Goal: Task Accomplishment & Management: Manage account settings

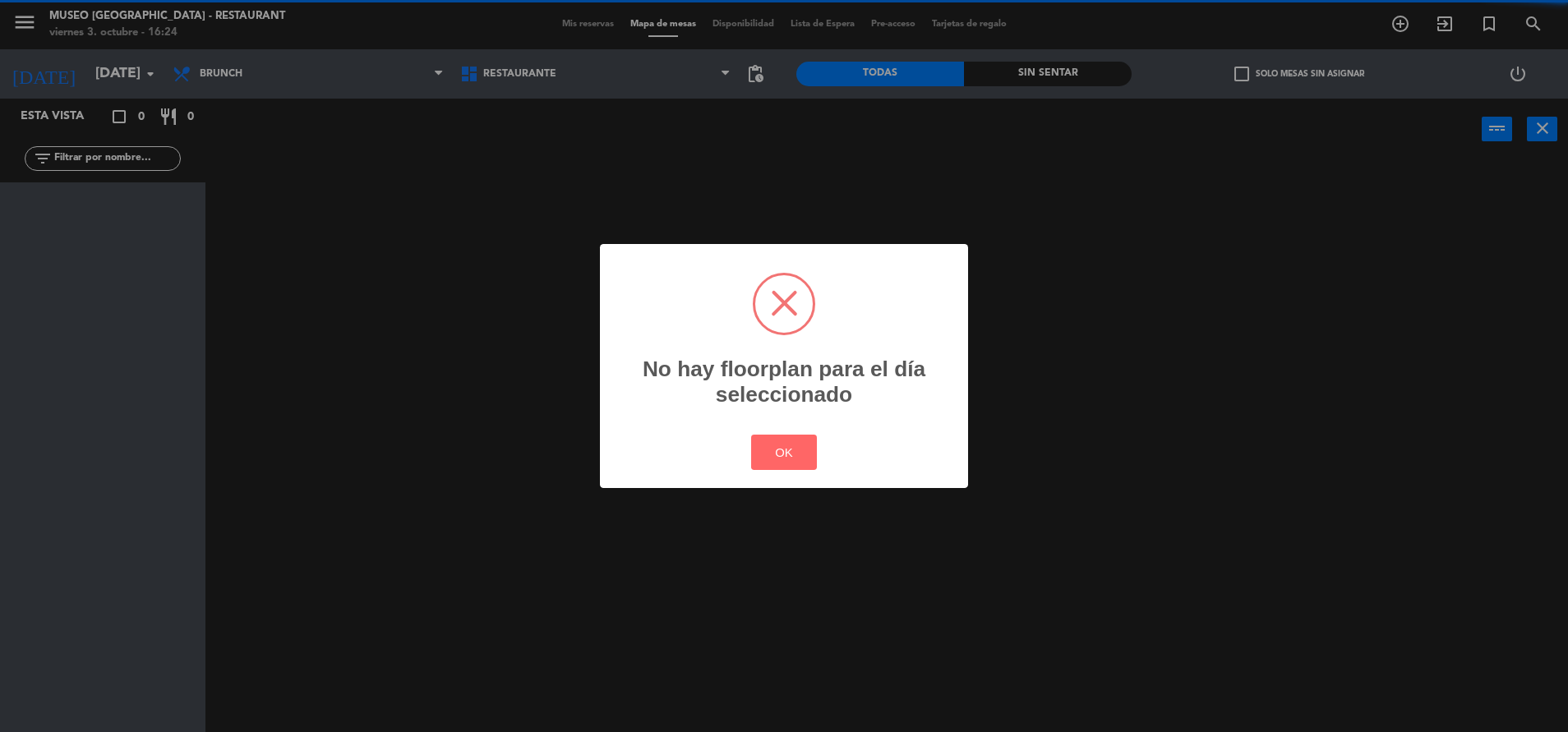
click at [88, 63] on div "? ! i No hay floorplan para el día seleccionado × OK Cancel" at bounding box center [784, 366] width 1568 height 732
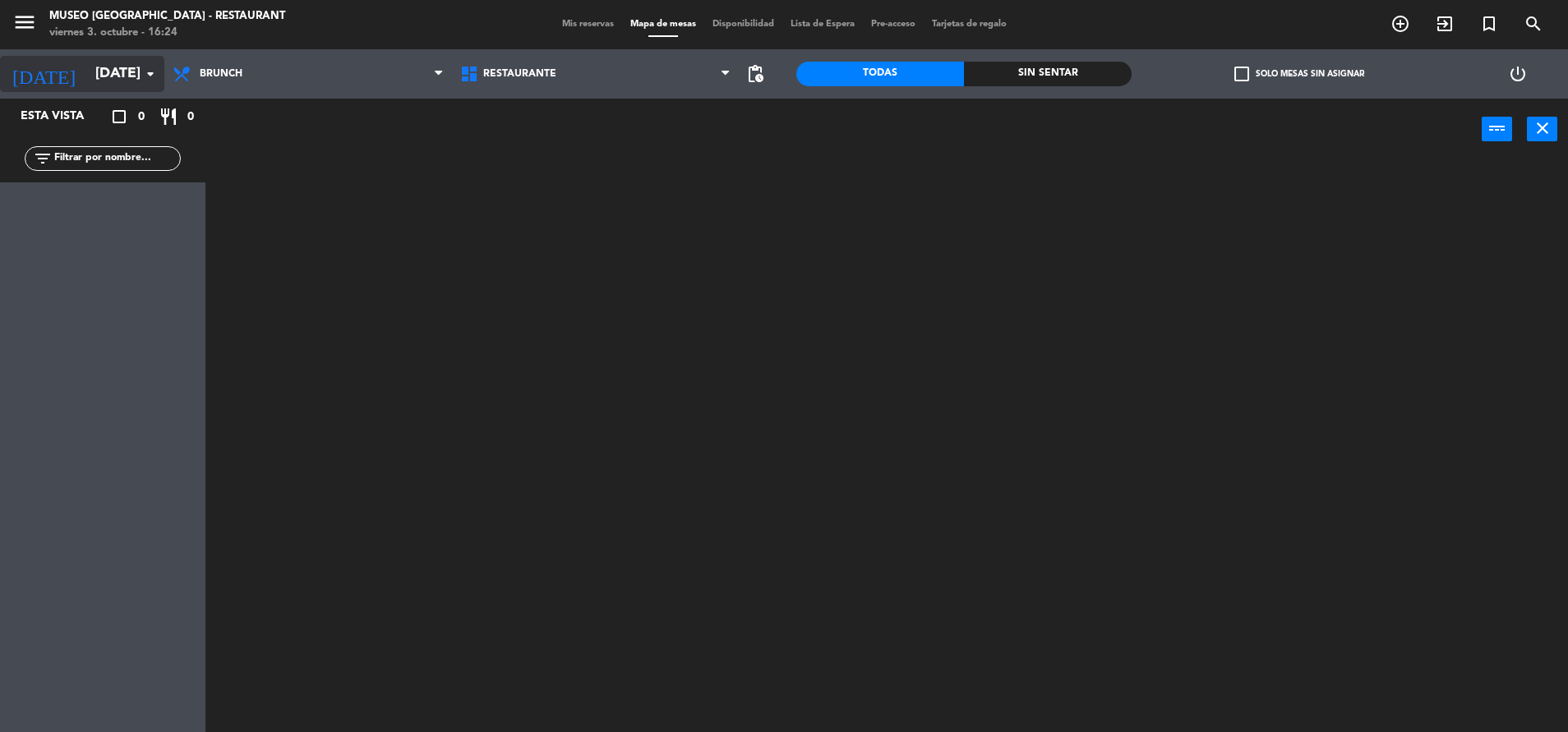
click at [118, 77] on input "[DATE]" at bounding box center [182, 74] width 190 height 33
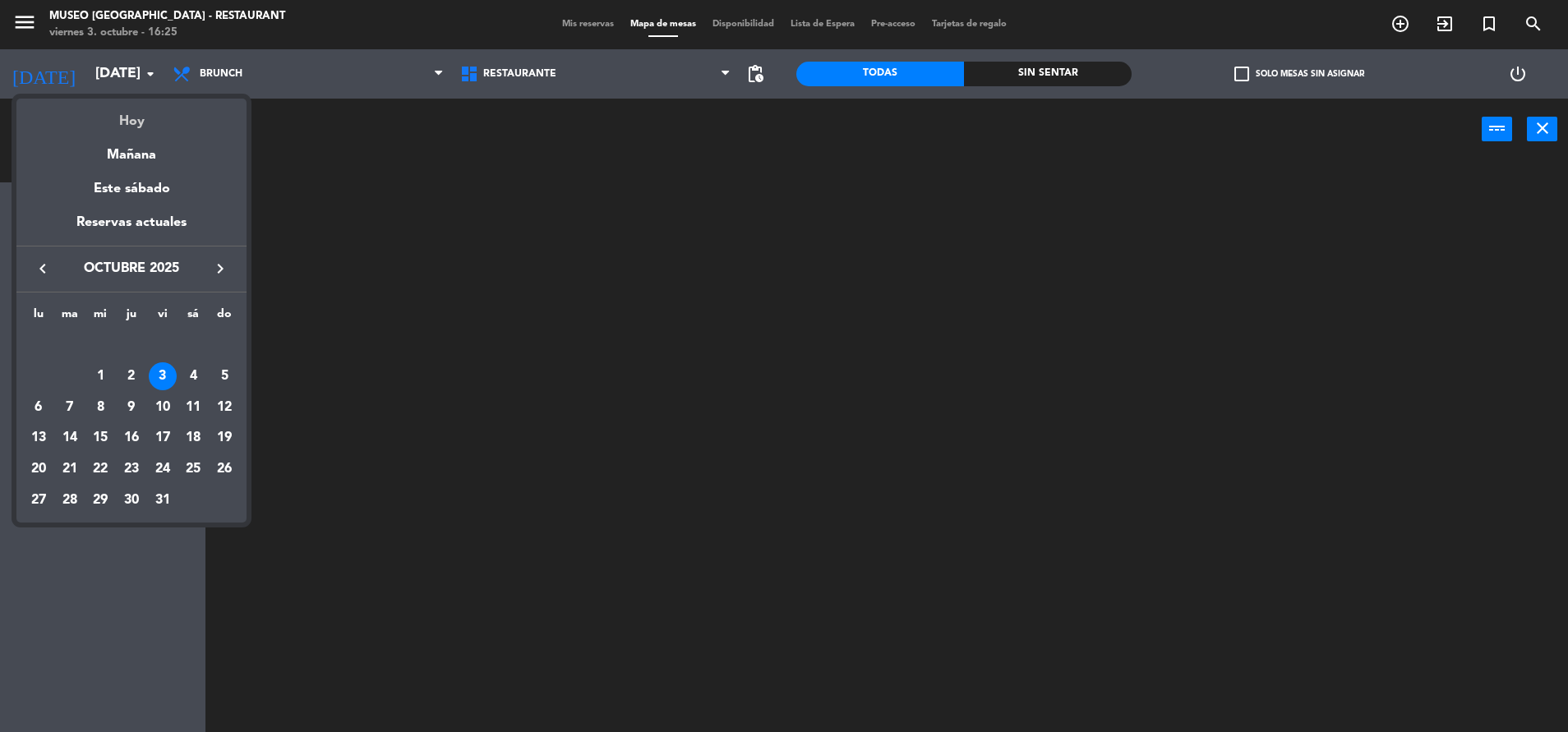
click at [126, 106] on div "Hoy" at bounding box center [132, 115] width 230 height 34
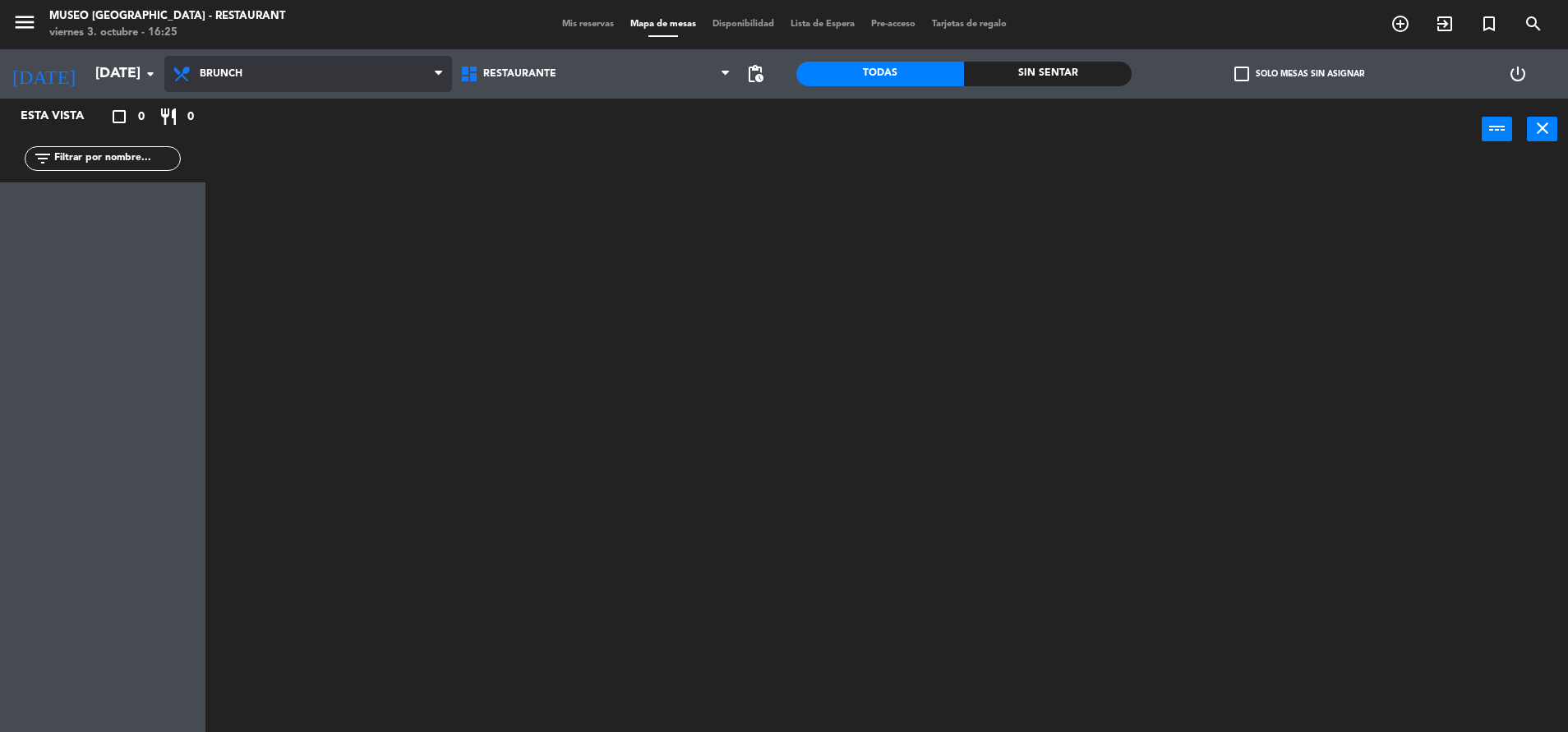
click at [218, 64] on span "Brunch" at bounding box center [307, 73] width 287 height 36
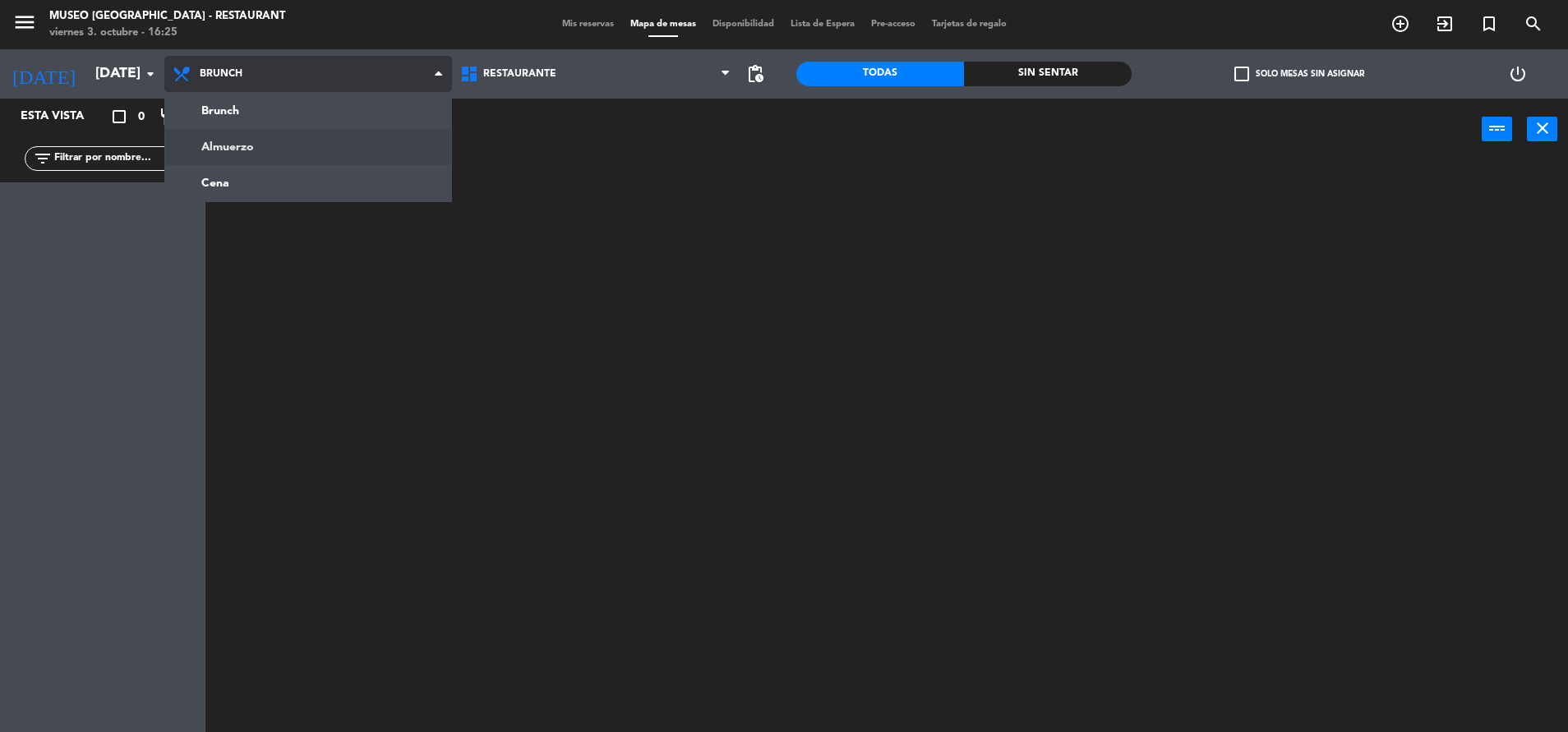
click at [230, 154] on ng-component "menu Museo [GEOGRAPHIC_DATA] - Restaurant viernes 3. octubre - 16:25 Mis reserv…" at bounding box center [784, 367] width 1568 height 735
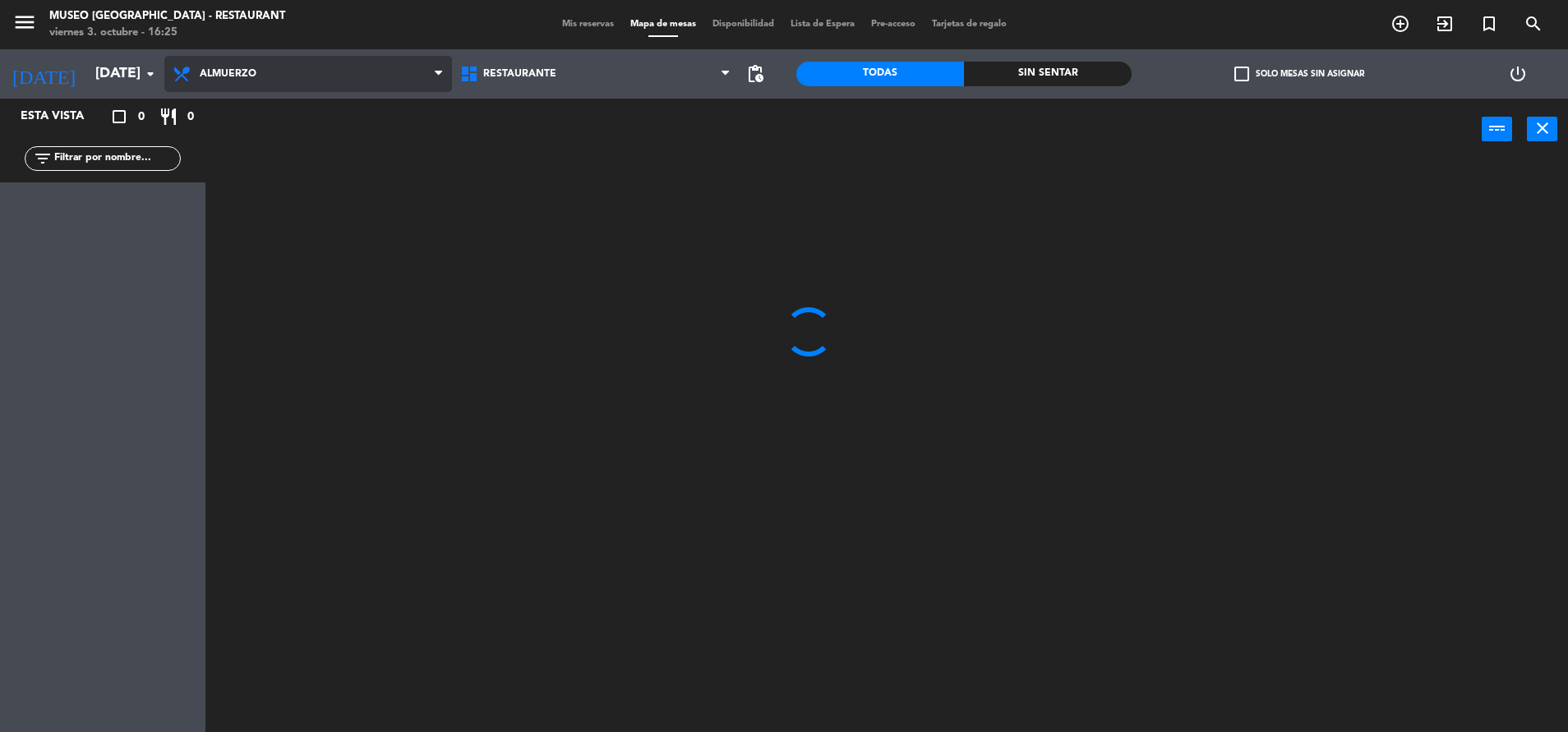
click at [244, 67] on span "Almuerzo" at bounding box center [307, 73] width 287 height 36
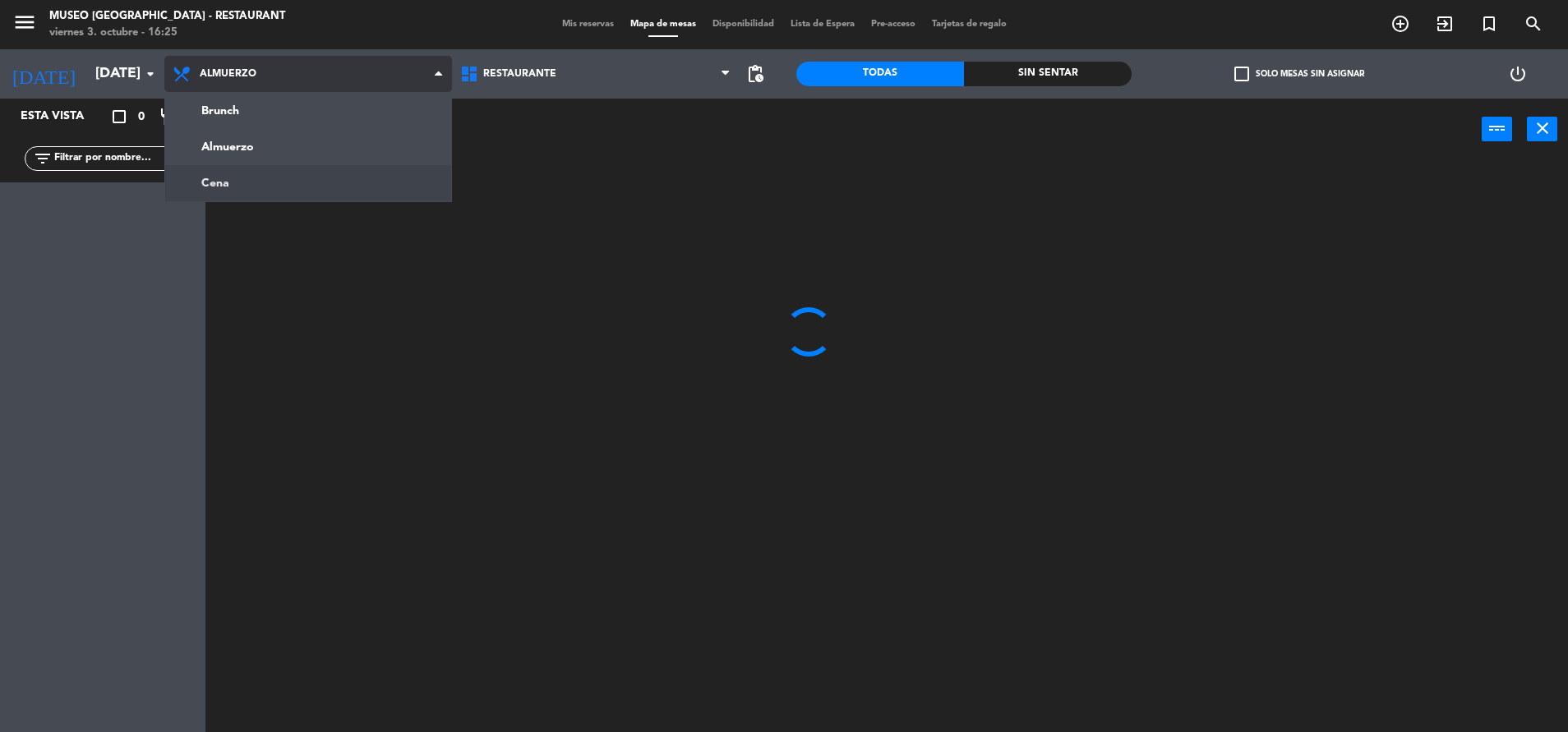
click at [243, 172] on ng-component "menu Museo Larco Café - Restaurant viernes 3. octubre - 16:25 Mis reservas Mapa…" at bounding box center [784, 367] width 1568 height 735
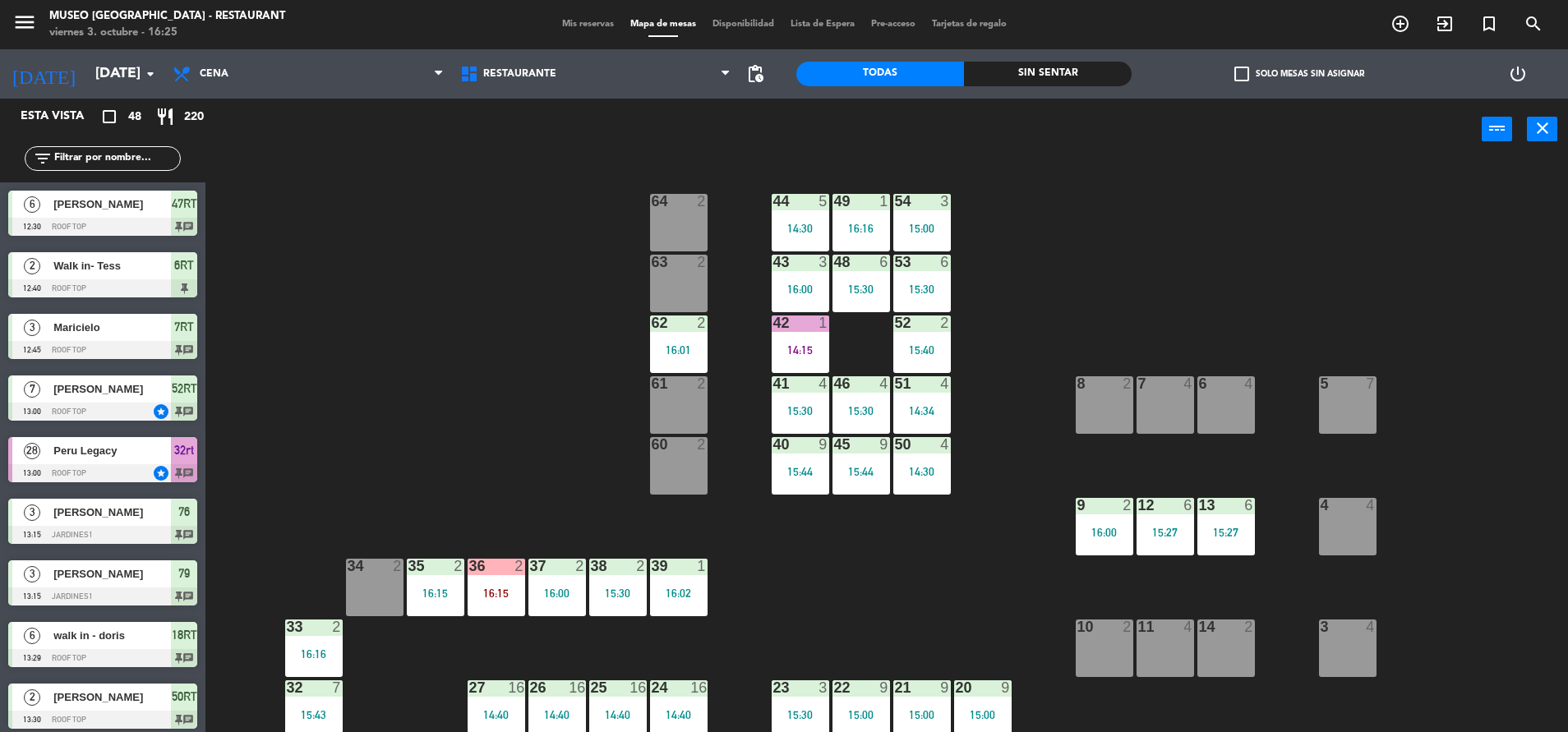
click at [113, 158] on input "text" at bounding box center [116, 158] width 127 height 18
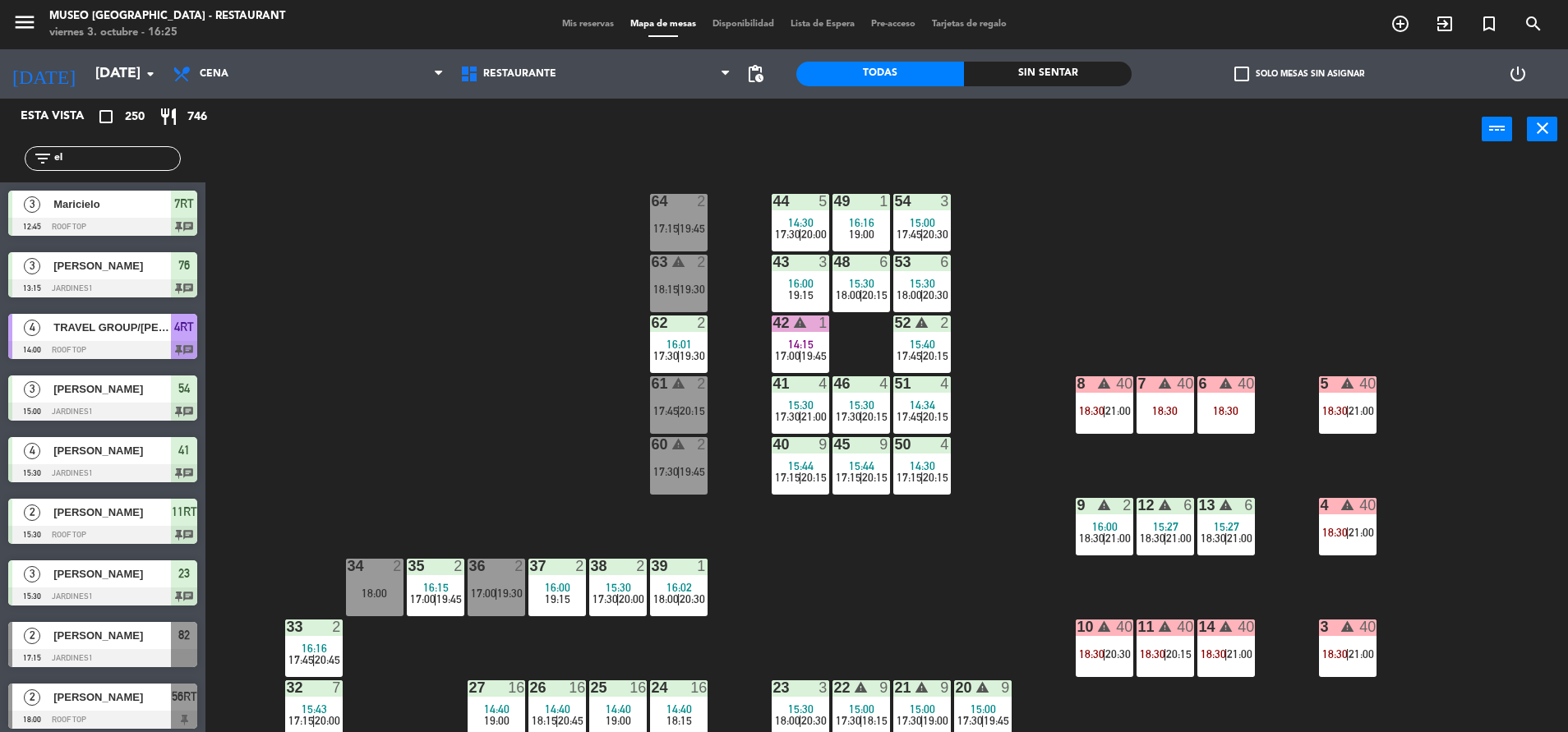
type input "e"
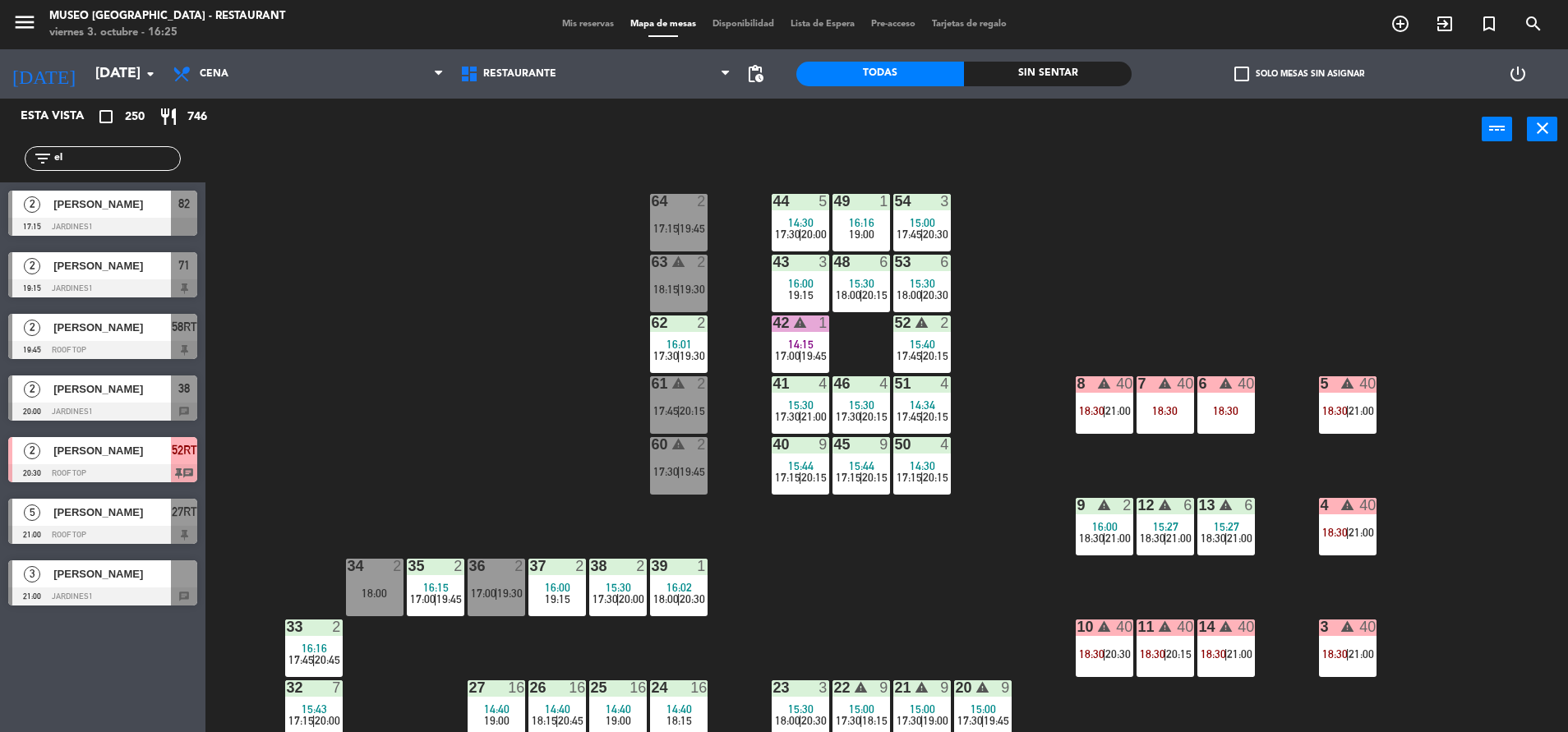
type input "e"
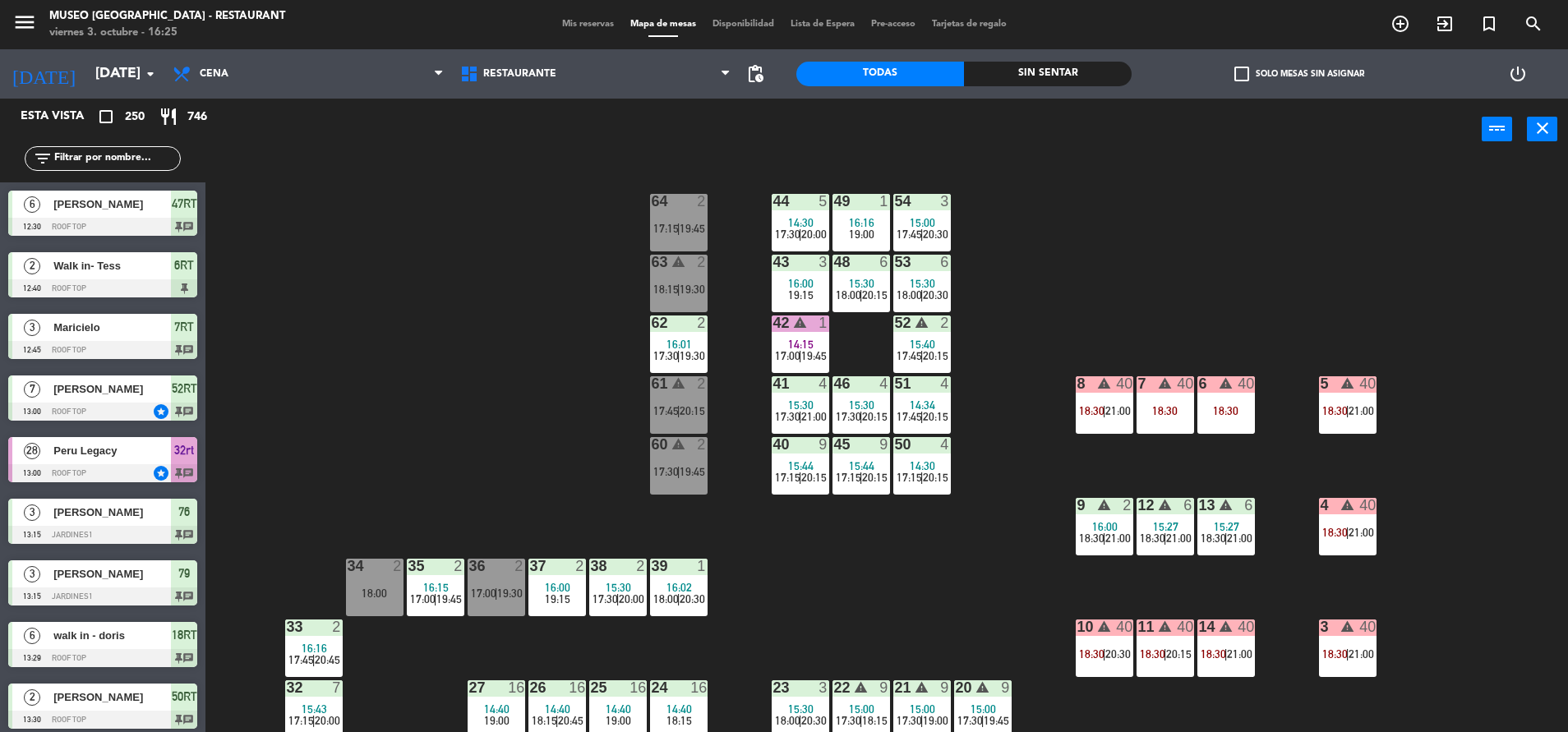
scroll to position [800, 0]
click at [1029, 68] on div "Sin sentar" at bounding box center [1048, 74] width 168 height 24
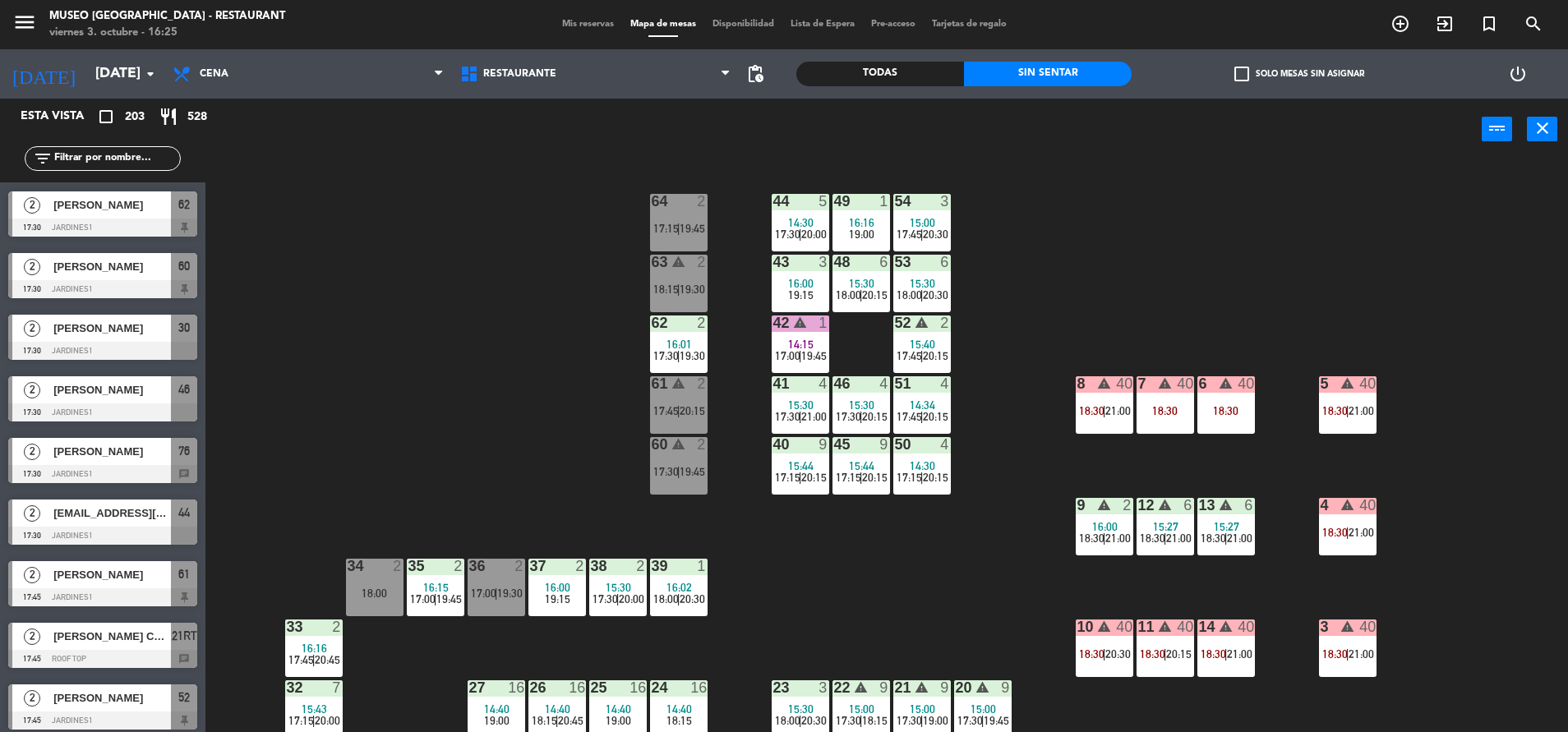
scroll to position [0, 0]
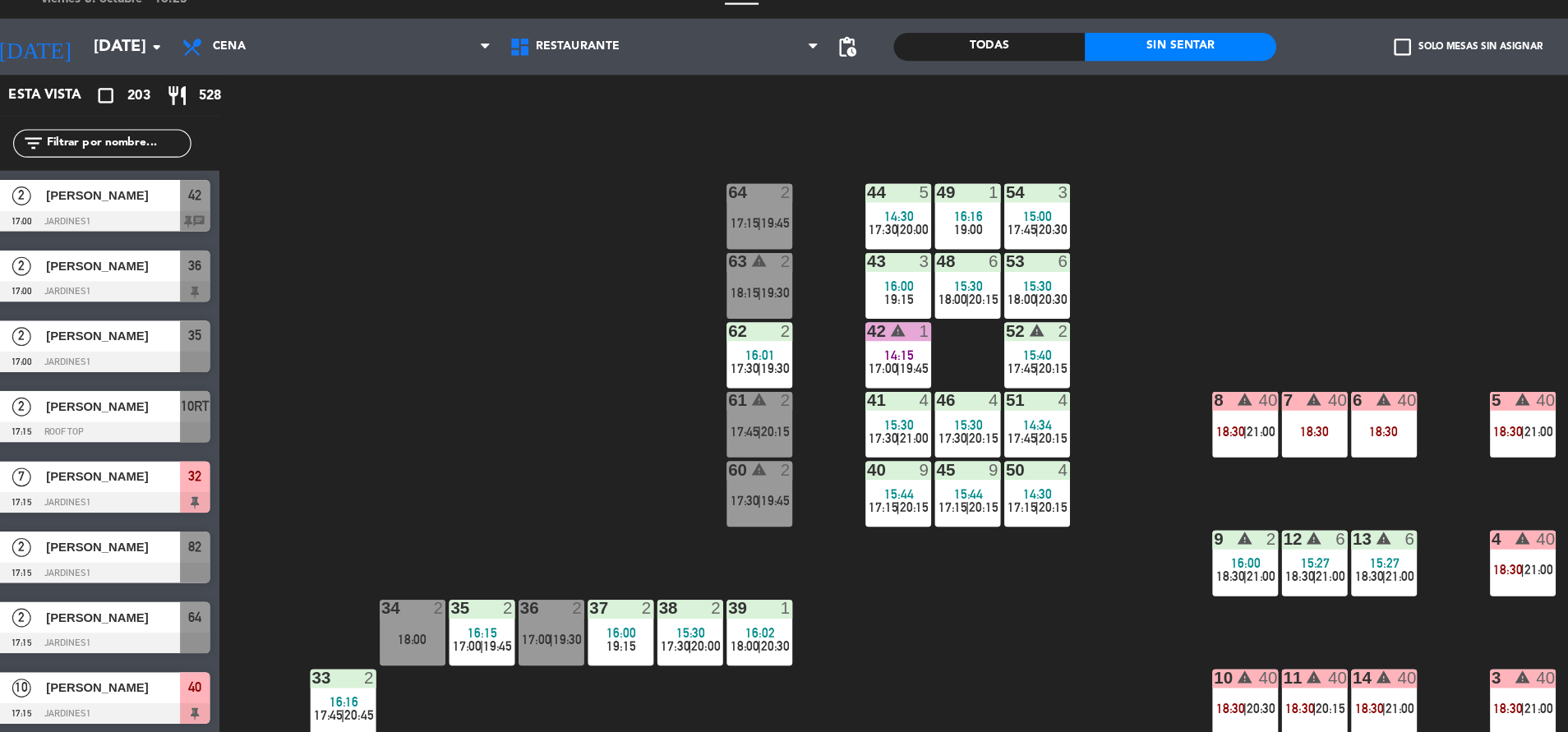
click at [77, 279] on div at bounding box center [102, 288] width 189 height 18
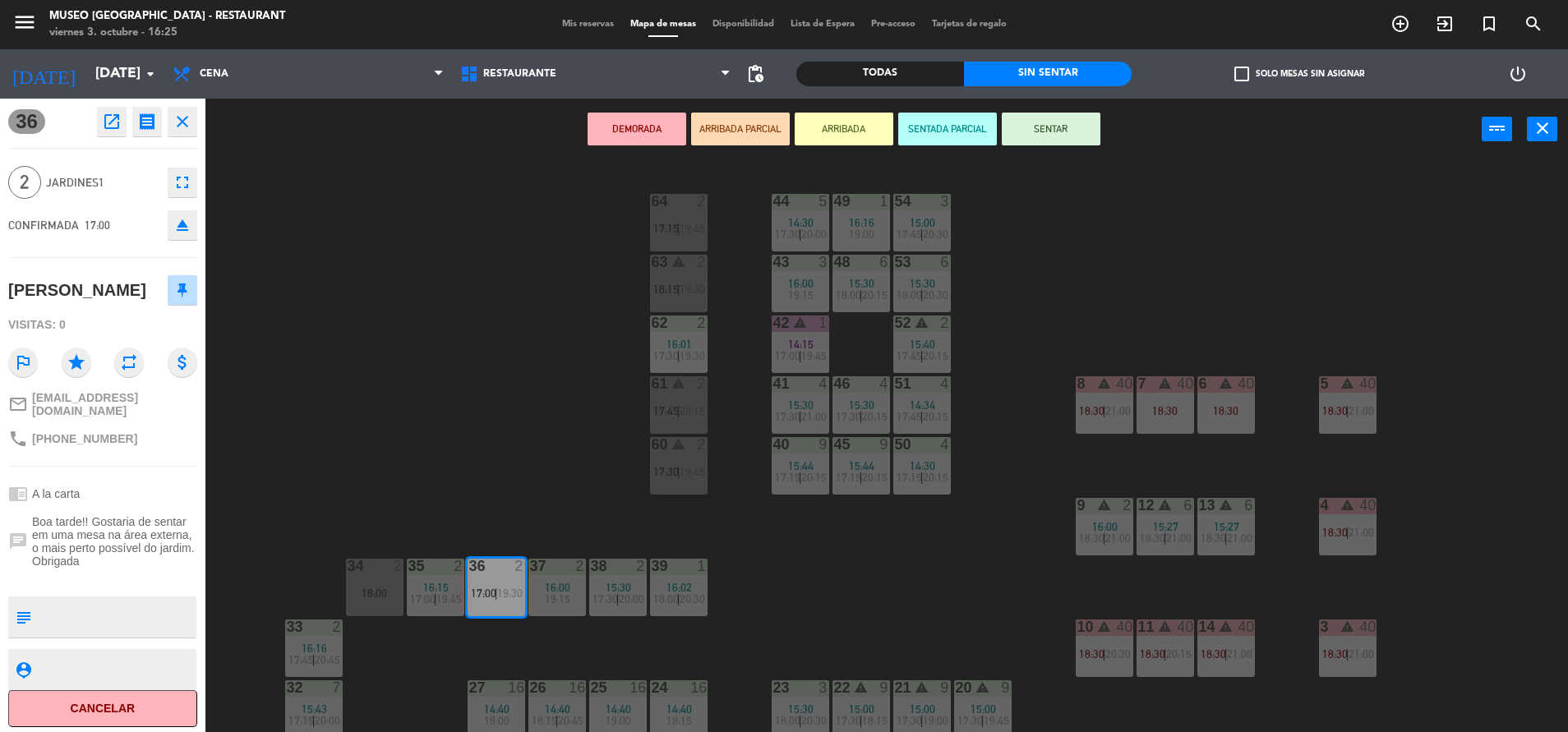
click at [754, 144] on button "ARRIBADA PARCIAL" at bounding box center [739, 129] width 99 height 33
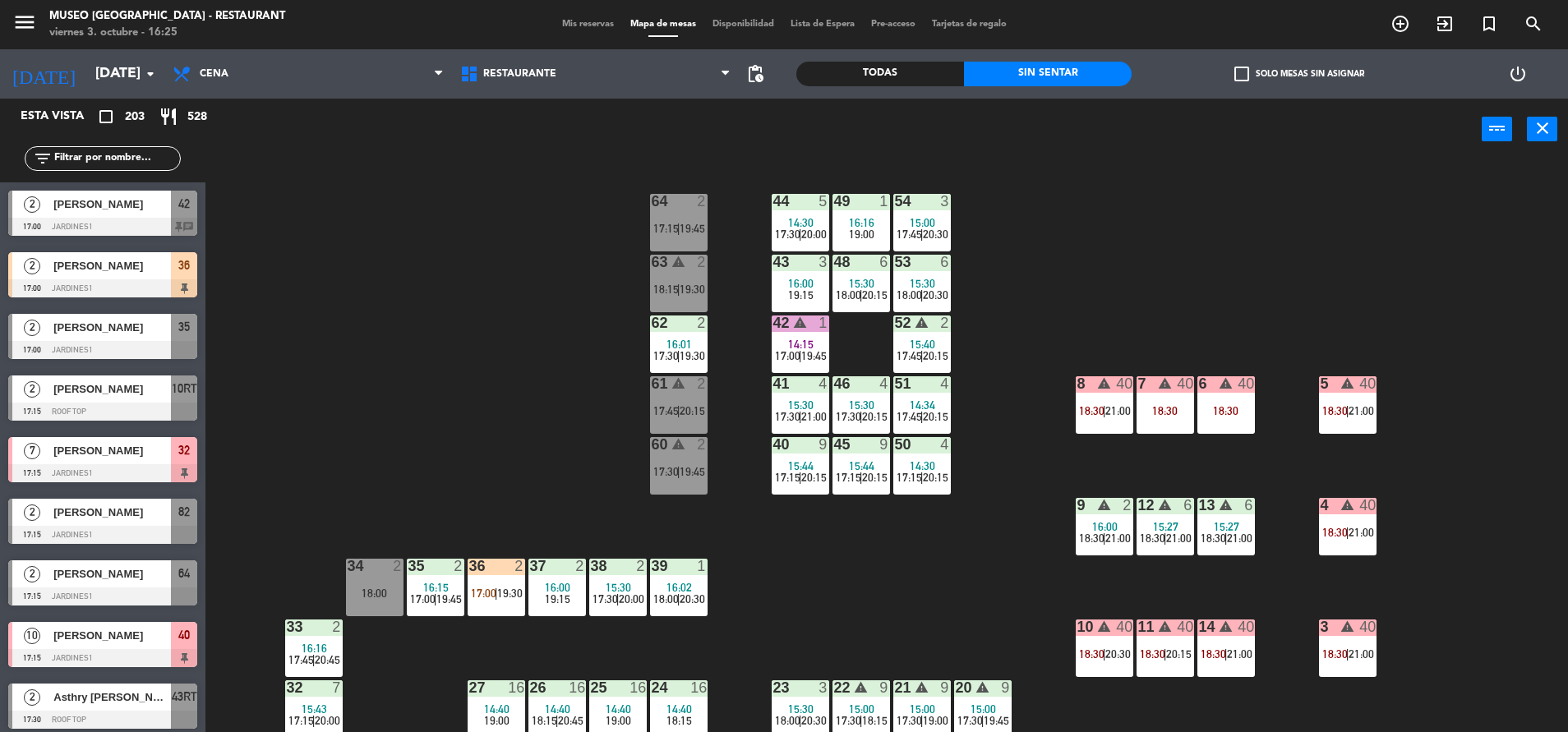
click at [78, 277] on div "[PERSON_NAME]" at bounding box center [111, 265] width 119 height 27
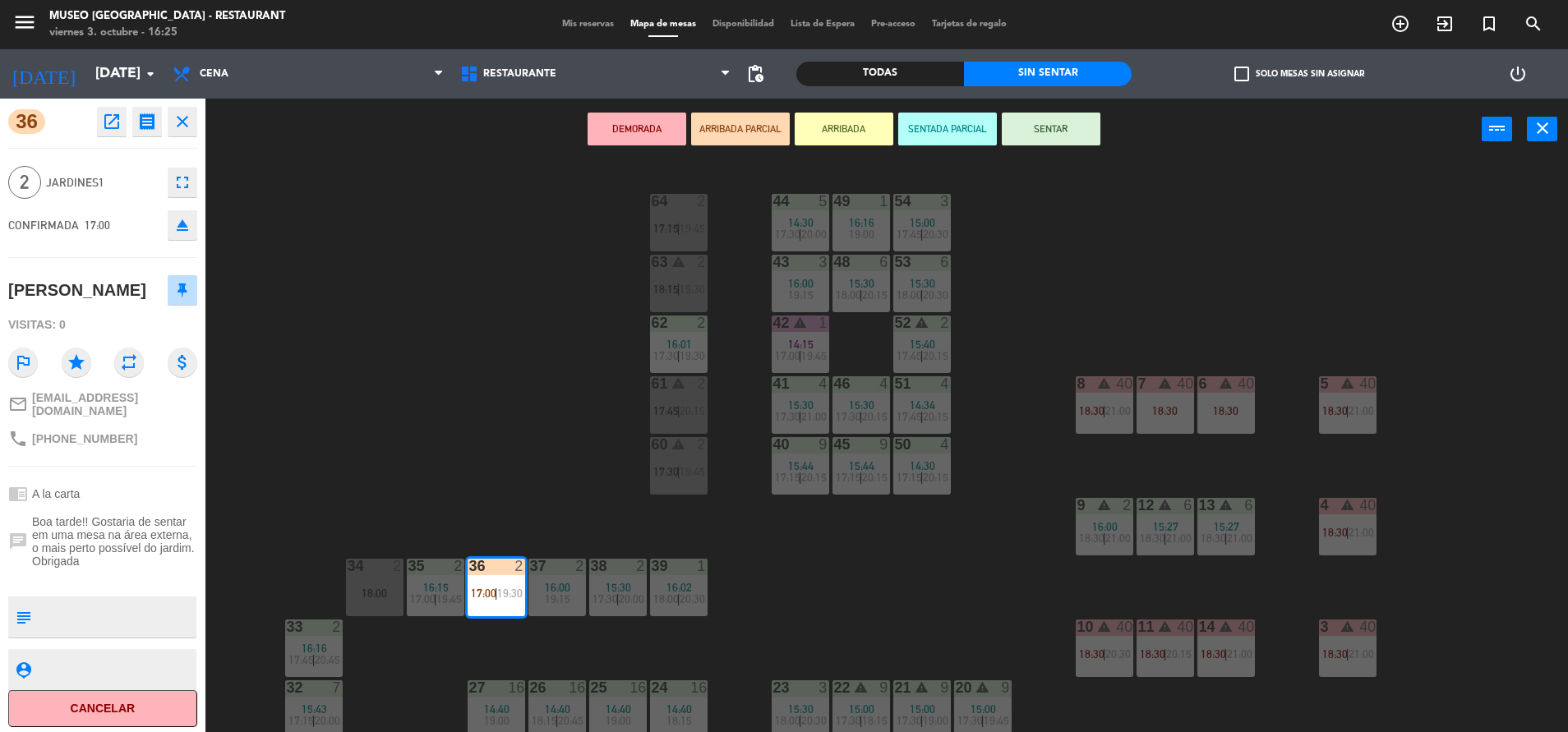
click at [110, 626] on textarea at bounding box center [116, 617] width 157 height 35
type textarea "EN ESTAN EN EL MUSEO CON SU VISITA: NO DAR NO SHOW - REGRESAN A LAS 6:00PM"
click at [106, 198] on div "2 Jardines1 fullscreen" at bounding box center [102, 182] width 189 height 44
click at [484, 249] on div "44 5 14:30 17:30 | 20:00 49 1 16:16 19:00 54 3 15:00 17:45 | 20:30 64 2 17:15 |…" at bounding box center [894, 449] width 1347 height 571
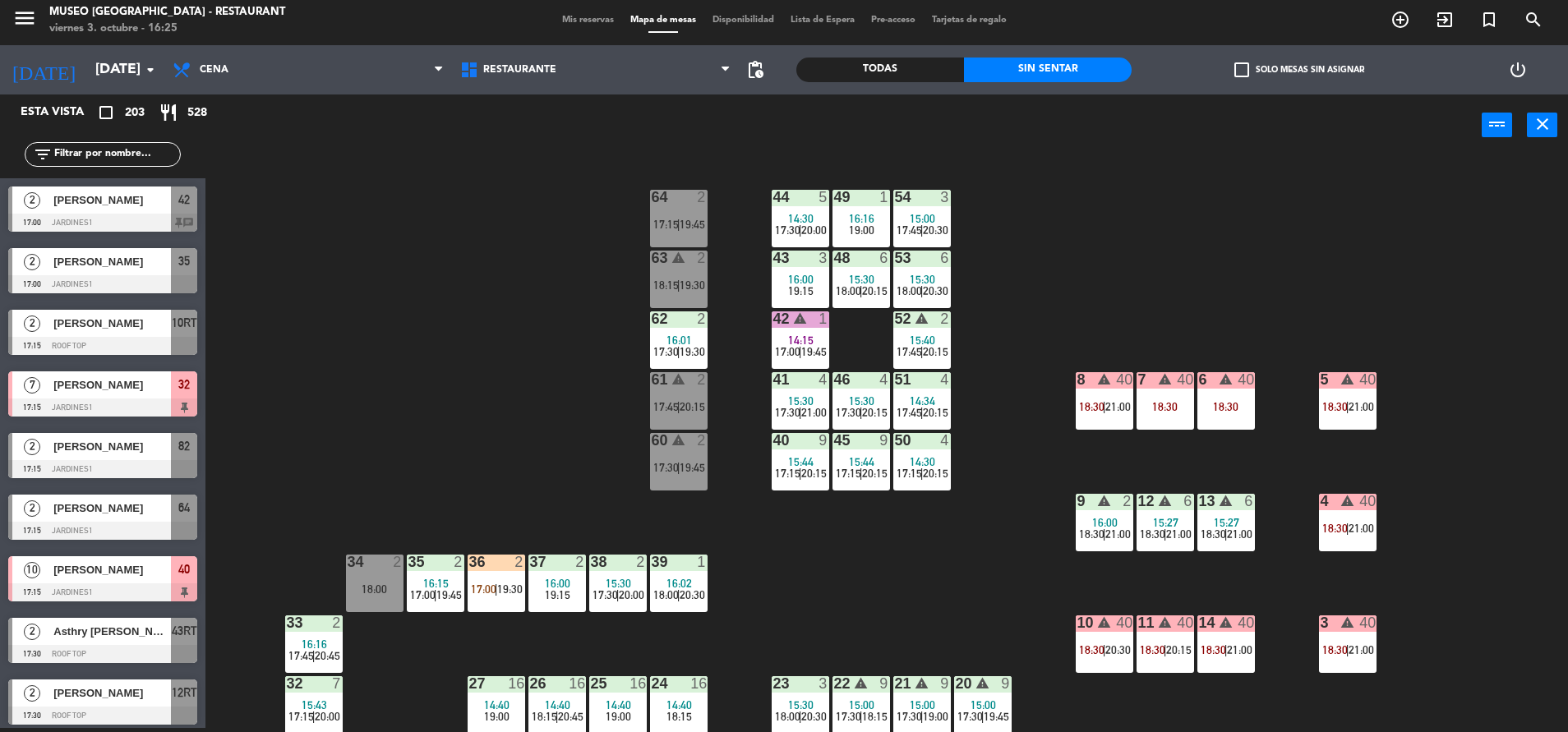
scroll to position [4320, 0]
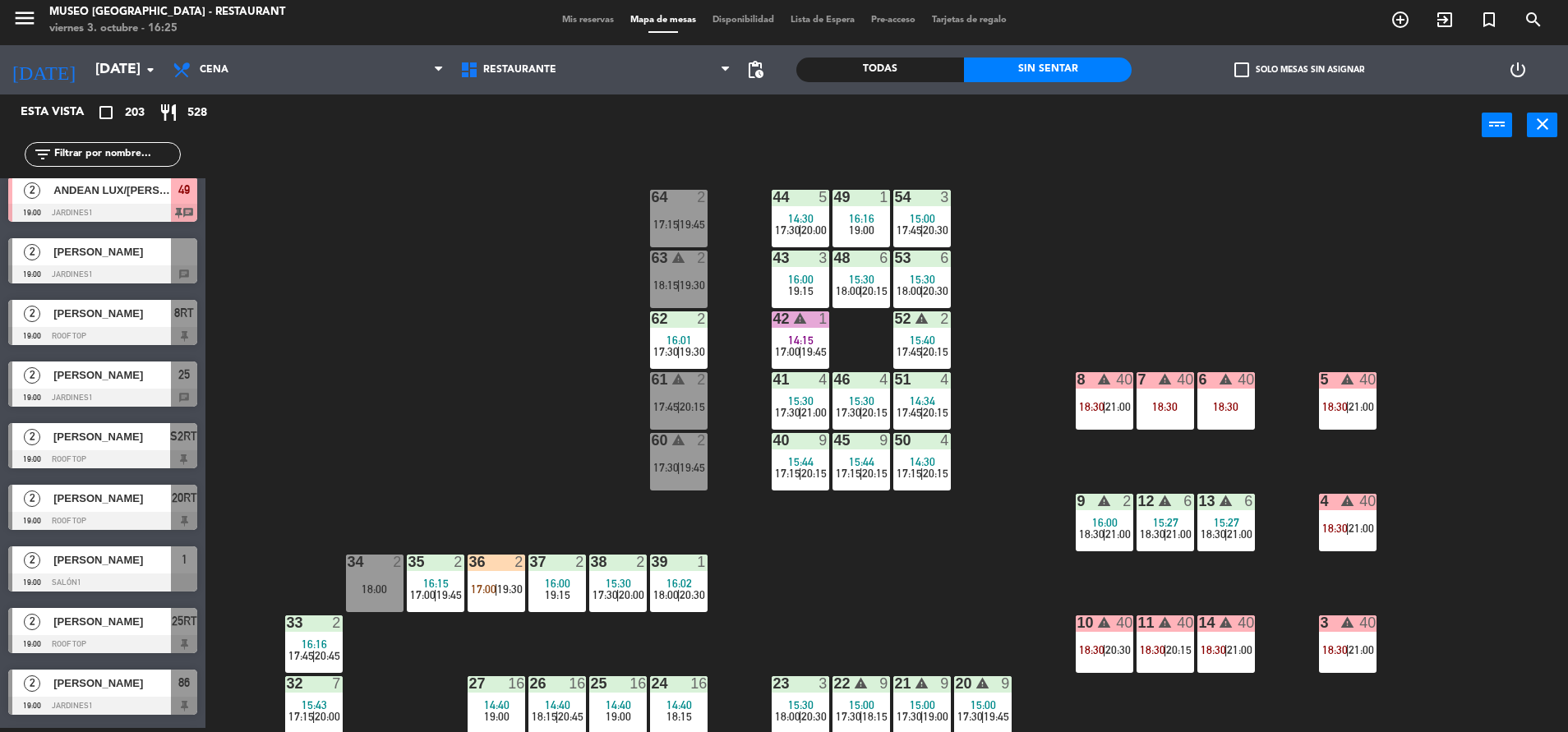
click at [479, 446] on div "44 5 14:30 17:30 | 20:00 49 1 16:16 19:00 54 3 15:00 17:45 | 20:30 64 2 17:15 |…" at bounding box center [894, 446] width 1347 height 571
